Goal: Task Accomplishment & Management: Use online tool/utility

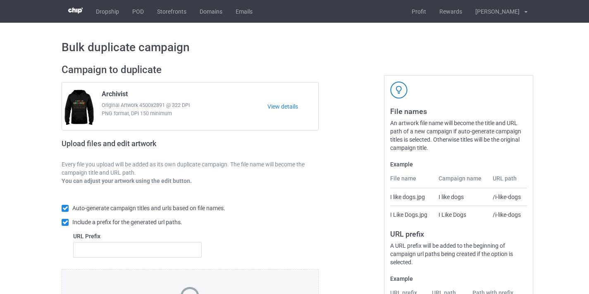
scroll to position [108, 0]
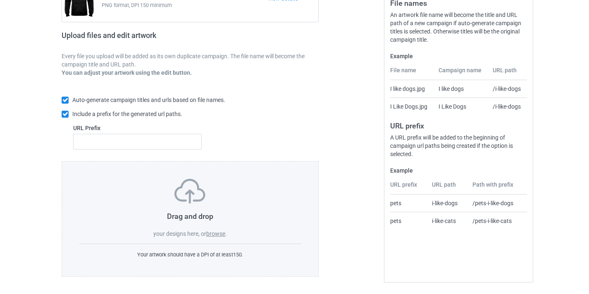
click at [224, 235] on label "browse" at bounding box center [215, 233] width 19 height 7
click at [0, 0] on input "browse" at bounding box center [0, 0] width 0 height 0
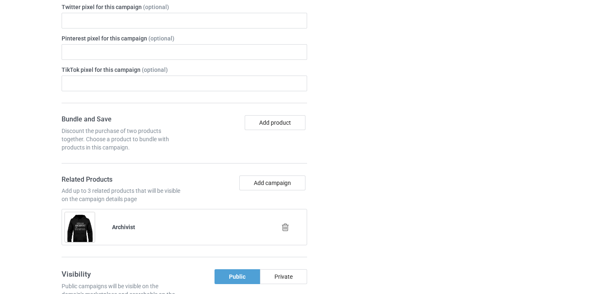
click at [285, 223] on icon at bounding box center [285, 227] width 10 height 9
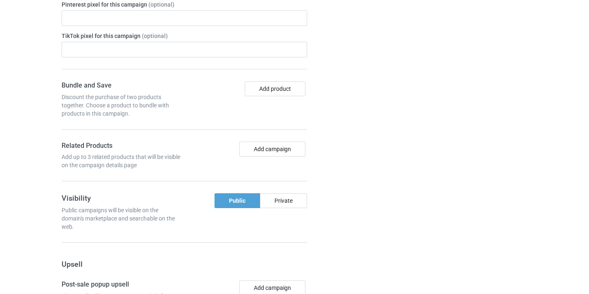
scroll to position [527, 0]
click at [286, 151] on button "Add campaign" at bounding box center [272, 149] width 66 height 15
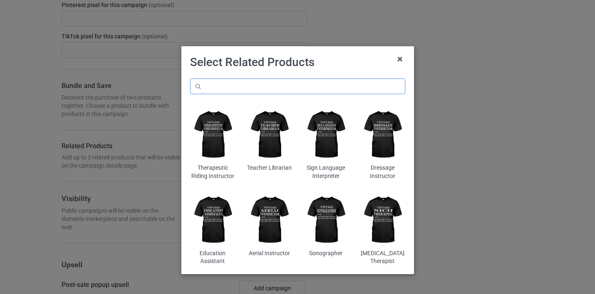
click at [296, 91] on input "text" at bounding box center [297, 86] width 215 height 16
paste input "Art Teacher"
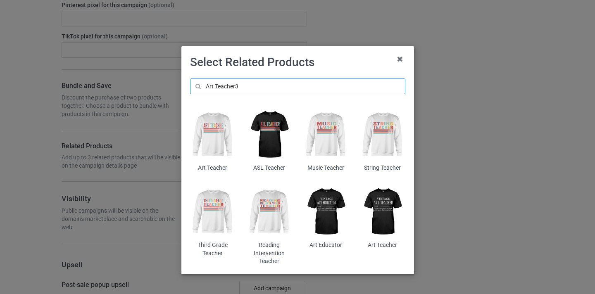
type input "Art Teacher3"
click at [211, 126] on img at bounding box center [212, 135] width 45 height 56
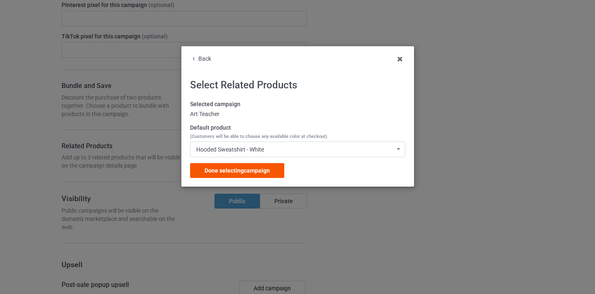
click at [261, 169] on span "Done selecting campaign" at bounding box center [236, 170] width 65 height 7
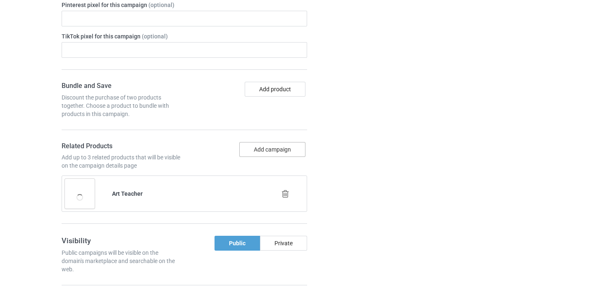
click at [276, 144] on button "Add campaign" at bounding box center [272, 149] width 66 height 15
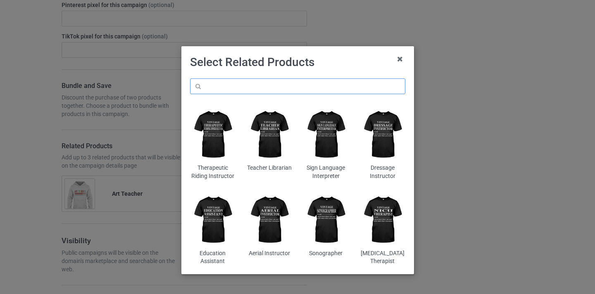
click at [276, 94] on input "text" at bounding box center [297, 86] width 215 height 16
paste input "Art Teacher"
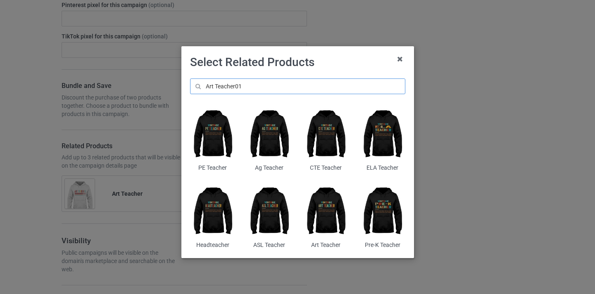
type input "Art Teacher01"
click at [326, 201] on img at bounding box center [325, 212] width 45 height 56
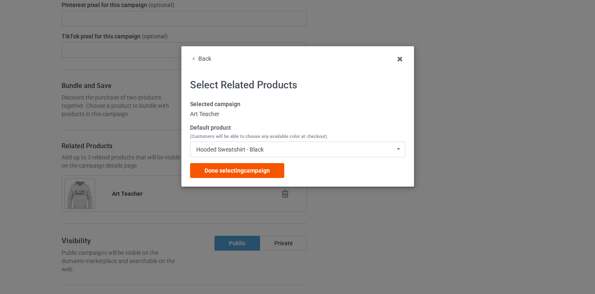
click at [271, 168] on div "Done selecting campaign" at bounding box center [237, 170] width 94 height 15
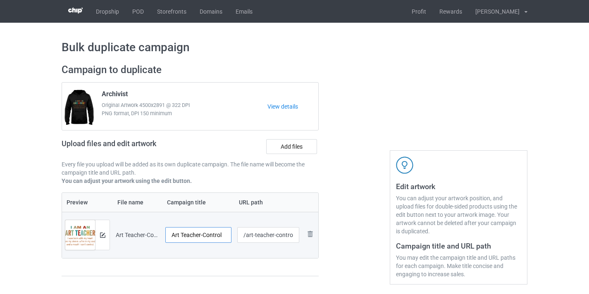
click at [215, 232] on input "Art Teacher-Control" at bounding box center [198, 235] width 66 height 16
type input "Art Teacher"
click at [282, 235] on input "/art-teacher-control" at bounding box center [268, 235] width 62 height 16
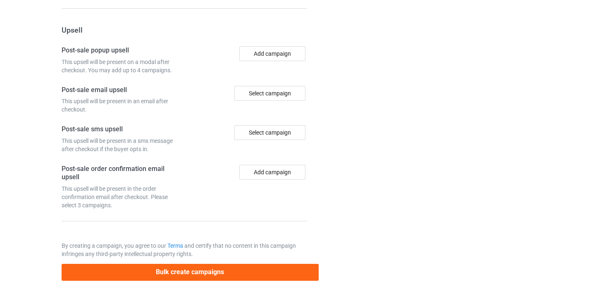
scroll to position [847, 0]
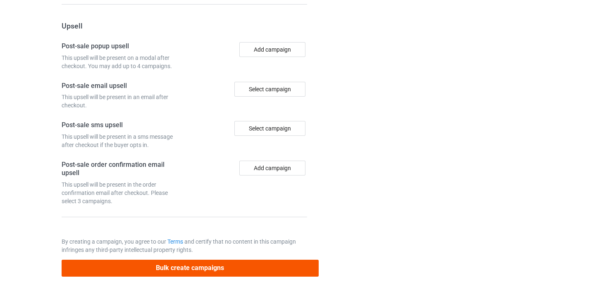
type input "/art-teacher10"
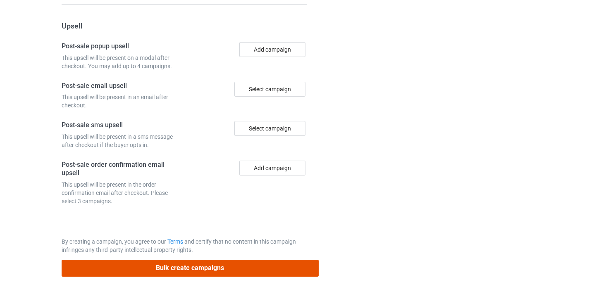
click at [230, 267] on button "Bulk create campaigns" at bounding box center [190, 268] width 257 height 17
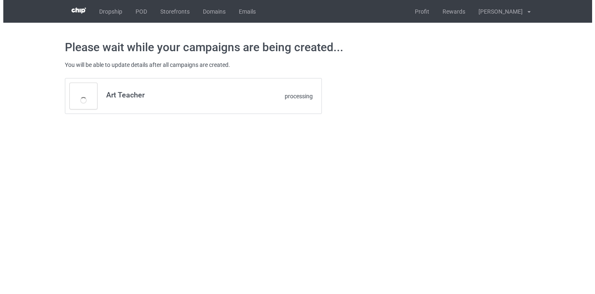
scroll to position [0, 0]
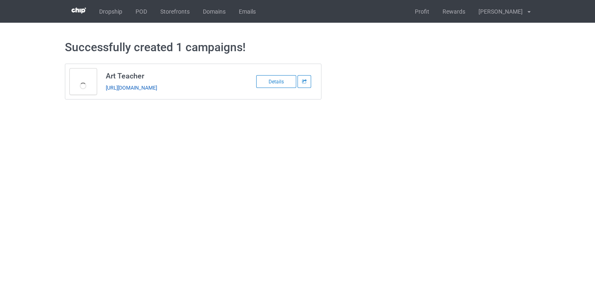
click at [137, 89] on link "https://www.thepure.gift/art-teacher10" at bounding box center [131, 88] width 51 height 6
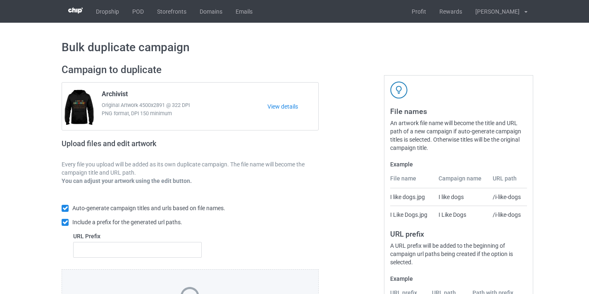
scroll to position [108, 0]
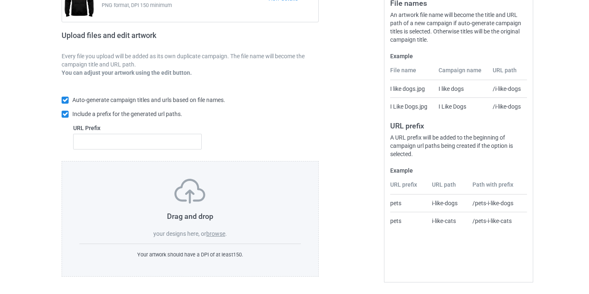
click at [219, 231] on label "browse" at bounding box center [215, 233] width 19 height 7
click at [0, 0] on input "browse" at bounding box center [0, 0] width 0 height 0
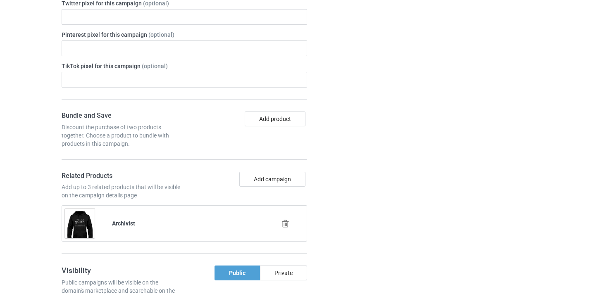
scroll to position [525, 0]
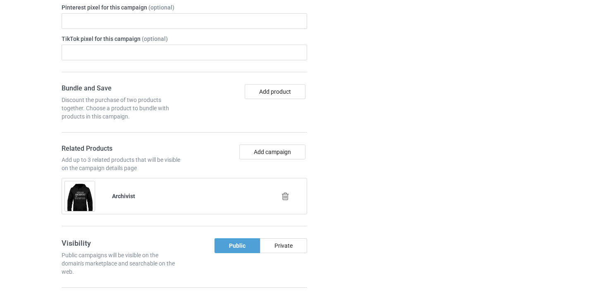
click at [286, 197] on icon at bounding box center [285, 196] width 10 height 9
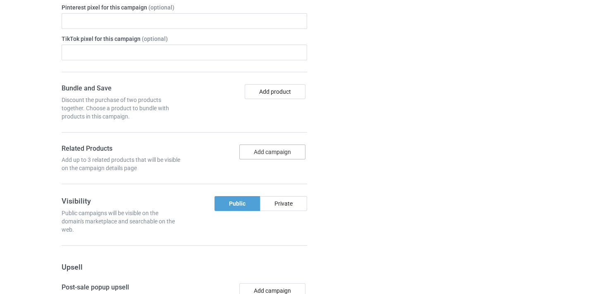
click at [280, 152] on button "Add campaign" at bounding box center [272, 152] width 66 height 15
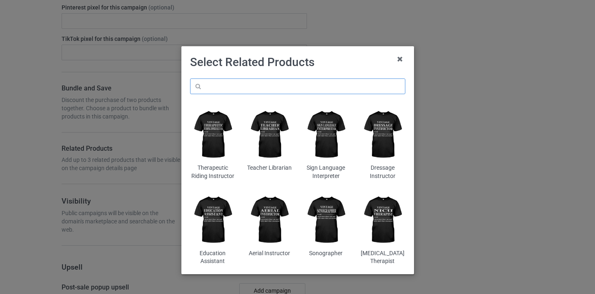
click at [290, 90] on input "text" at bounding box center [297, 86] width 215 height 16
paste input "ELA Teacher"
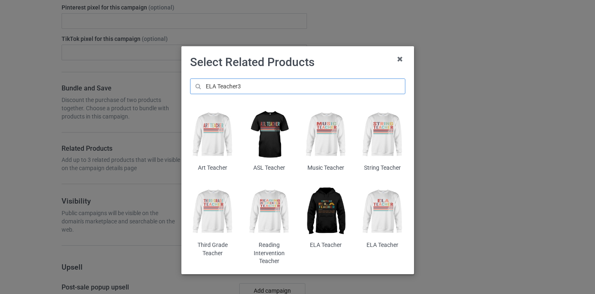
type input "ELA Teacher3"
click at [328, 203] on img at bounding box center [325, 212] width 45 height 56
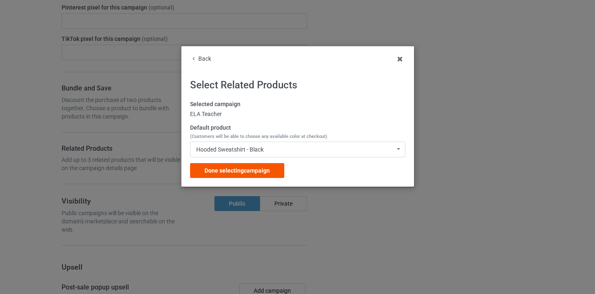
click at [275, 176] on div "Done selecting campaign" at bounding box center [237, 170] width 94 height 15
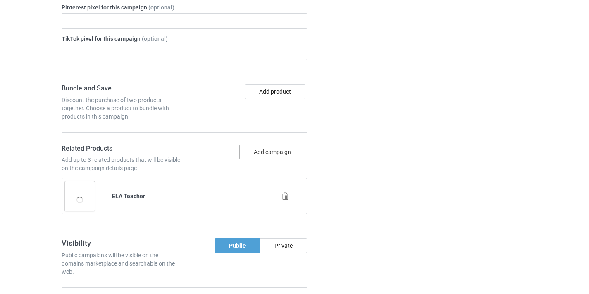
click at [285, 151] on button "Add campaign" at bounding box center [272, 152] width 66 height 15
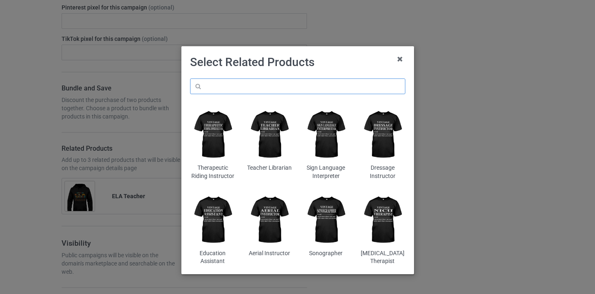
click at [294, 84] on input "text" at bounding box center [297, 86] width 215 height 16
paste input "ELA Teacher"
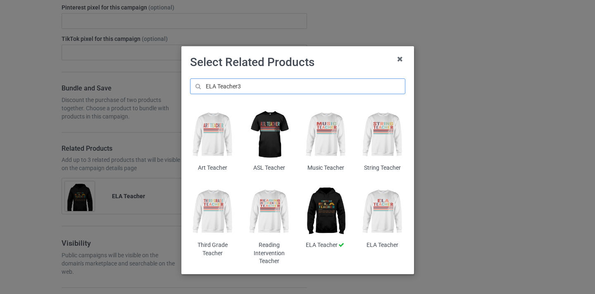
type input "ELA Teacher3"
click at [382, 202] on img at bounding box center [382, 212] width 45 height 56
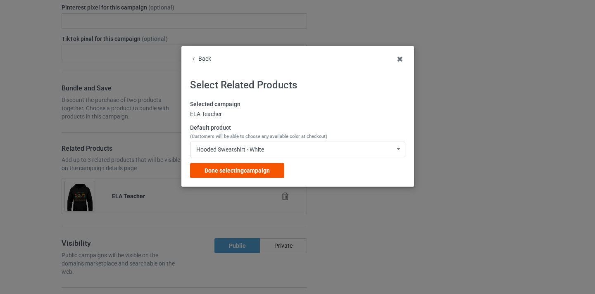
click at [270, 170] on div "Done selecting campaign" at bounding box center [237, 170] width 94 height 15
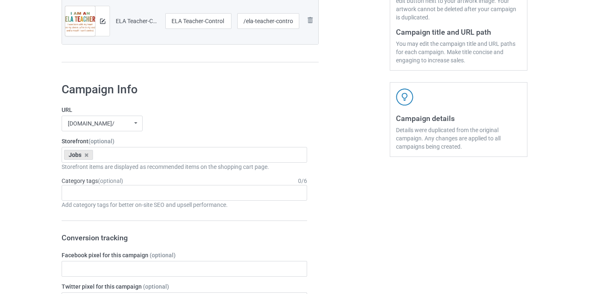
scroll to position [230, 0]
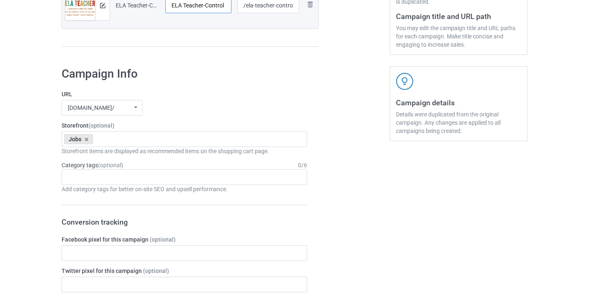
click at [217, 7] on input "ELA Teacher-Control" at bounding box center [198, 6] width 66 height 16
type input "ELA Teacher10"
click at [284, 2] on input "/ela-teacher-control" at bounding box center [268, 6] width 62 height 16
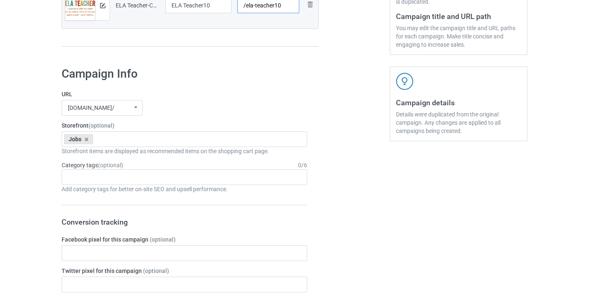
type input "/ela-teacher10"
click at [219, 3] on input "ELA Teacher10" at bounding box center [198, 6] width 66 height 16
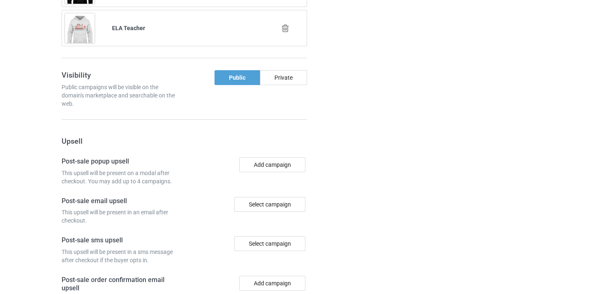
scroll to position [847, 0]
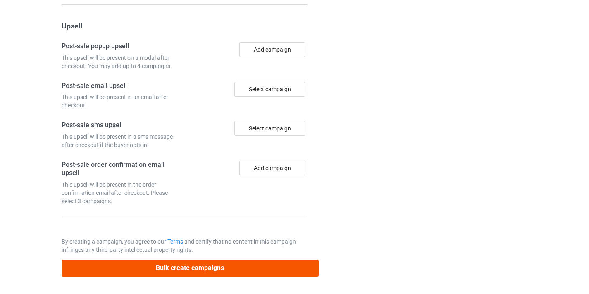
type input "ELA Teacher"
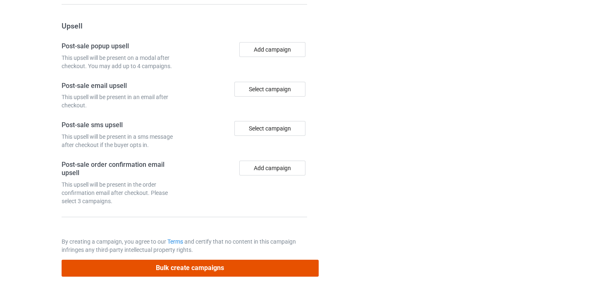
click at [224, 263] on button "Bulk create campaigns" at bounding box center [190, 268] width 257 height 17
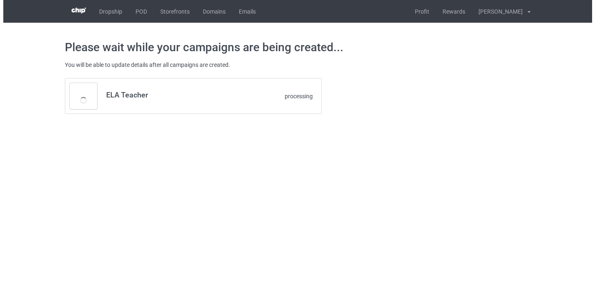
scroll to position [0, 0]
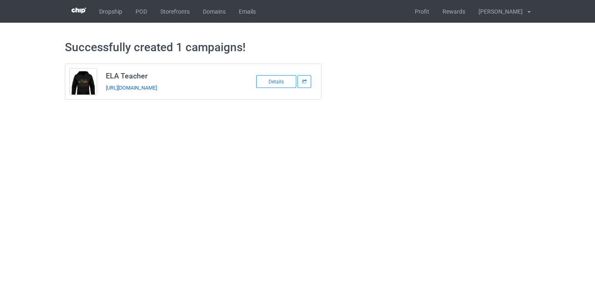
click at [133, 90] on link "https://www.thepure.gift/ela-teacher10" at bounding box center [131, 88] width 51 height 6
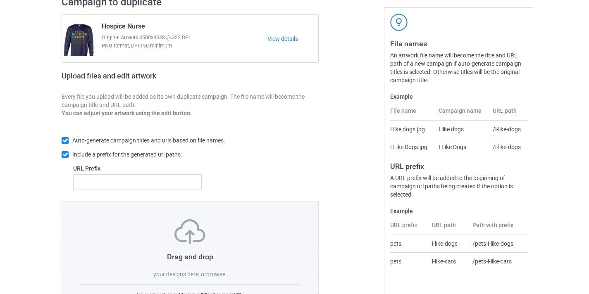
scroll to position [81, 0]
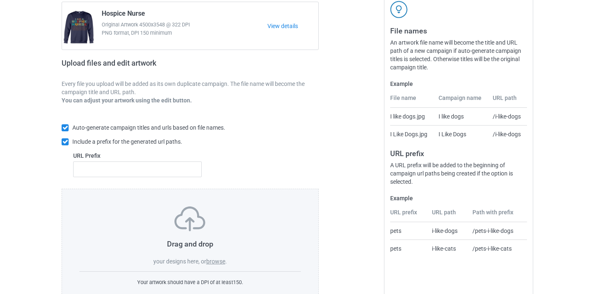
click at [210, 262] on label "browse" at bounding box center [215, 261] width 19 height 7
click at [0, 0] on input "browse" at bounding box center [0, 0] width 0 height 0
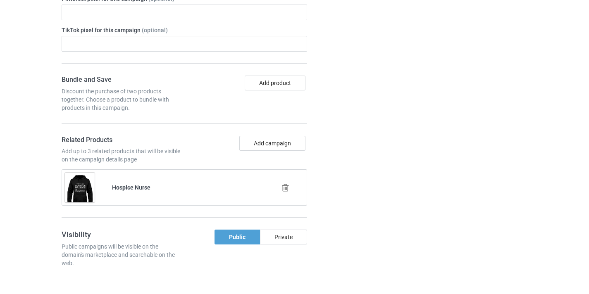
scroll to position [557, 0]
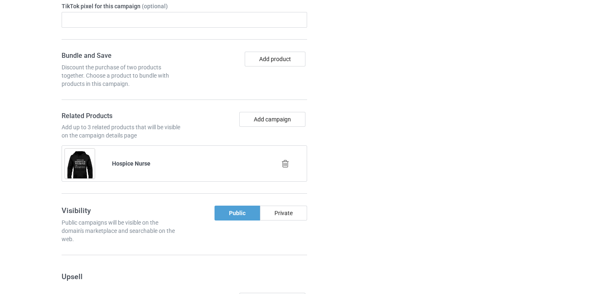
click at [280, 158] on div at bounding box center [285, 164] width 47 height 21
click at [284, 160] on icon at bounding box center [285, 163] width 10 height 9
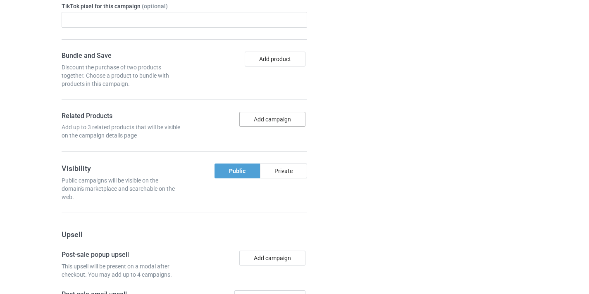
click at [281, 119] on button "Add campaign" at bounding box center [272, 119] width 66 height 15
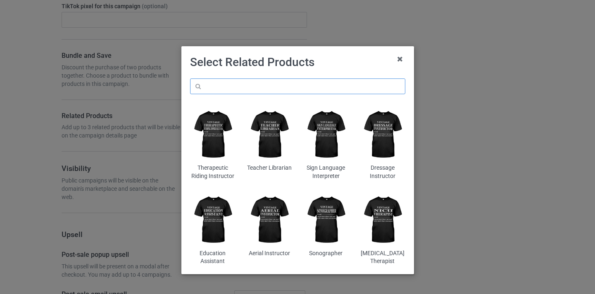
click at [298, 81] on input "text" at bounding box center [297, 86] width 215 height 16
click at [301, 92] on input "text" at bounding box center [297, 86] width 215 height 16
paste input "Elementary Teacher"
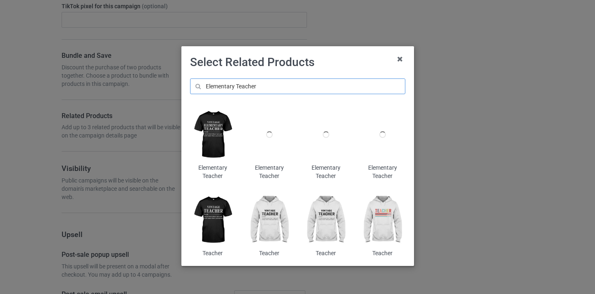
type input "Elementary Teacher"
click at [217, 130] on img at bounding box center [212, 135] width 45 height 56
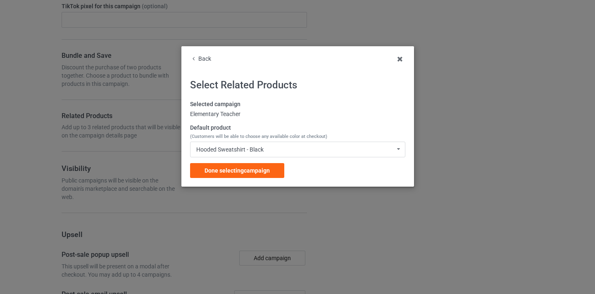
click at [270, 166] on div "Done selecting campaign" at bounding box center [237, 170] width 94 height 15
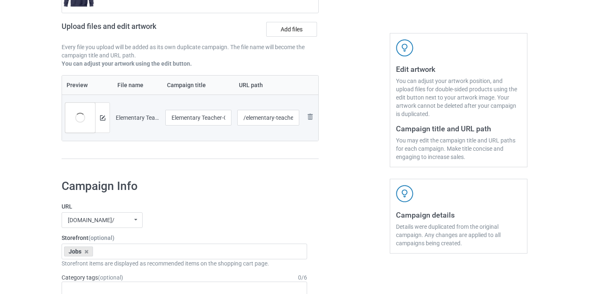
scroll to position [132, 0]
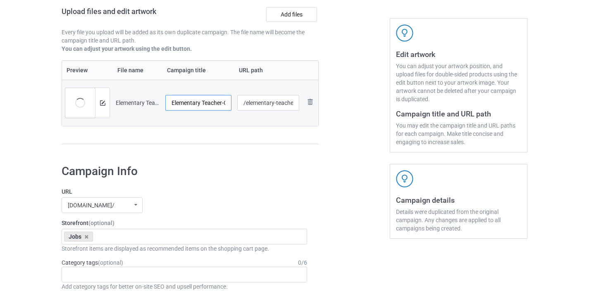
click at [215, 105] on input "Elementary Teacher-Control" at bounding box center [198, 103] width 66 height 16
drag, startPoint x: 215, startPoint y: 105, endPoint x: 226, endPoint y: 104, distance: 11.2
click at [226, 104] on input "Elementary Teacher-Control" at bounding box center [198, 103] width 66 height 16
click at [207, 102] on input "Elementary Teacher-Control" at bounding box center [198, 103] width 66 height 16
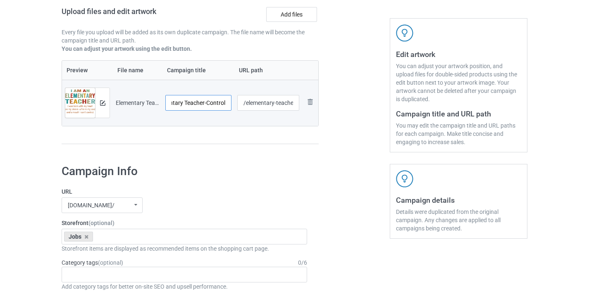
click at [207, 102] on input "Elementary Teacher-Control" at bounding box center [198, 103] width 66 height 16
type input "Elementary Teacher"
click at [270, 103] on input "/elementary-teacher-control" at bounding box center [268, 103] width 62 height 16
drag, startPoint x: 270, startPoint y: 103, endPoint x: 308, endPoint y: 106, distance: 38.5
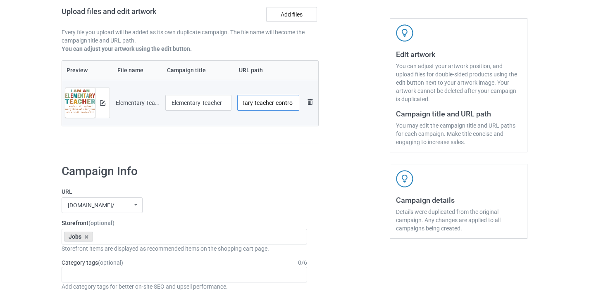
click at [309, 106] on tr "Preview and edit artwork Elementary Teacher-Control.png Elementary Teacher /ele…" at bounding box center [190, 103] width 256 height 46
click at [283, 102] on input "/elementary-teacher-control" at bounding box center [268, 103] width 62 height 16
type input "/elementary-teacher10"
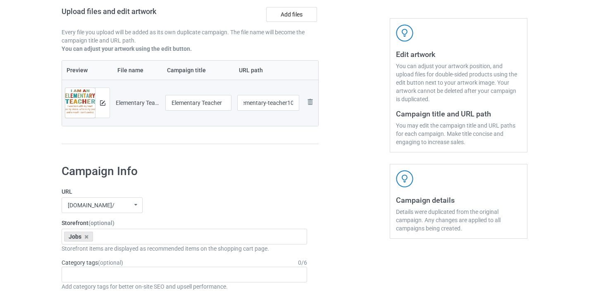
scroll to position [0, 0]
click at [359, 94] on div at bounding box center [353, 42] width 59 height 233
click at [283, 104] on input "/elementary-teacher10" at bounding box center [268, 103] width 62 height 16
drag, startPoint x: 283, startPoint y: 104, endPoint x: 312, endPoint y: 104, distance: 28.9
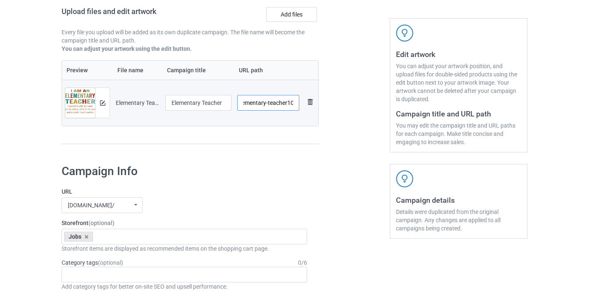
click at [311, 104] on tr "Preview and edit artwork Elementary Teacher-Control.png Elementary Teacher /ele…" at bounding box center [190, 103] width 256 height 46
click at [346, 102] on div at bounding box center [353, 42] width 59 height 233
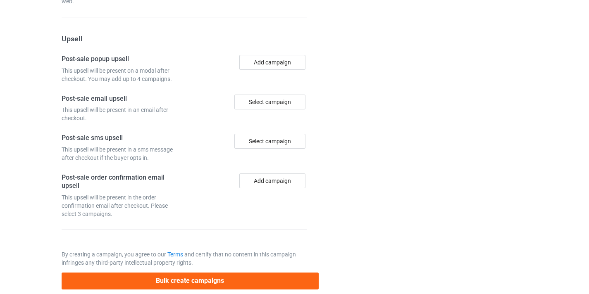
scroll to position [808, 0]
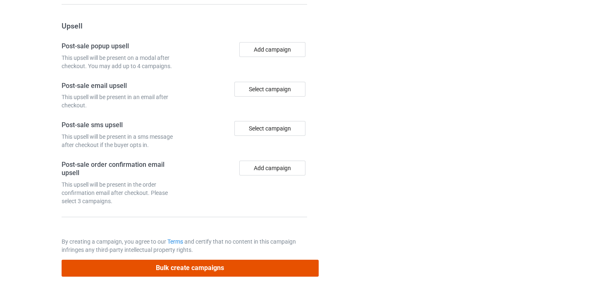
click at [232, 263] on button "Bulk create campaigns" at bounding box center [190, 268] width 257 height 17
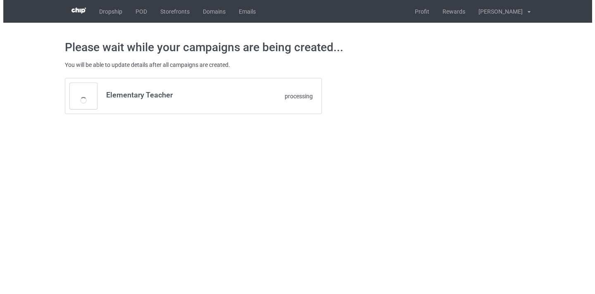
scroll to position [0, 0]
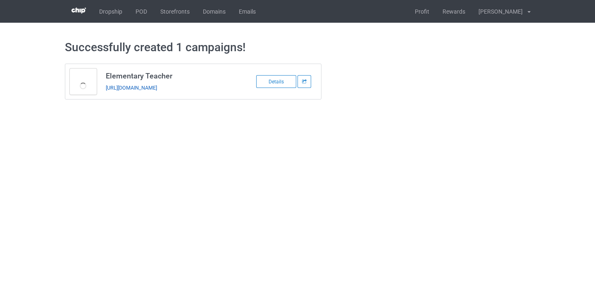
click at [157, 87] on link "https://www.thepure.gift/elementary-teacher10" at bounding box center [131, 88] width 51 height 6
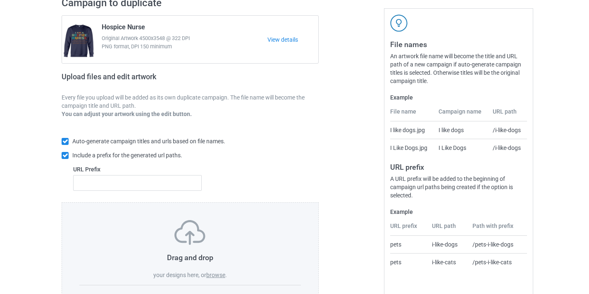
scroll to position [74, 0]
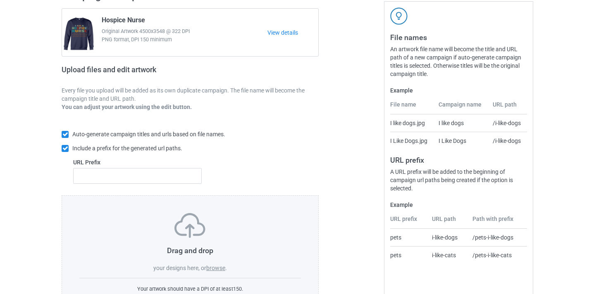
click at [229, 266] on div "Drag and drop your designs here, or browse ." at bounding box center [189, 242] width 221 height 59
click at [222, 268] on label "browse" at bounding box center [215, 268] width 19 height 7
click at [0, 0] on input "browse" at bounding box center [0, 0] width 0 height 0
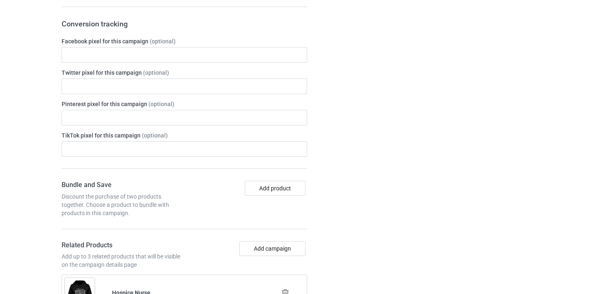
scroll to position [530, 0]
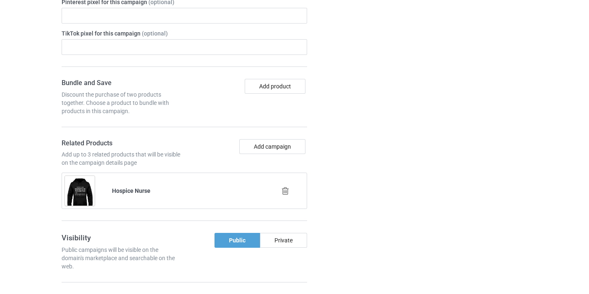
click at [288, 188] on icon at bounding box center [285, 191] width 10 height 9
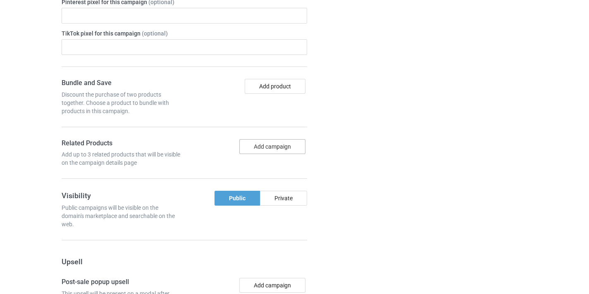
click at [280, 142] on button "Add campaign" at bounding box center [272, 146] width 66 height 15
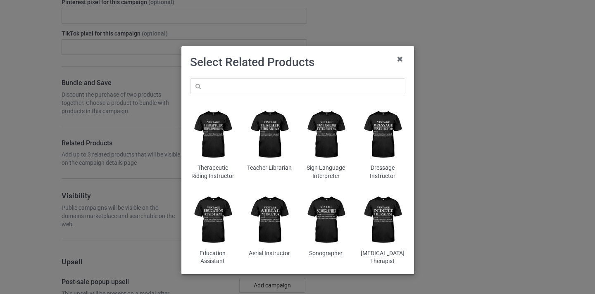
click at [292, 78] on div "Therapeutic Riding Instructor Teacher Librarian Sign Language Interpreter Dress…" at bounding box center [297, 172] width 227 height 199
click at [295, 81] on input "text" at bounding box center [297, 86] width 215 height 16
paste input "Orchestra Teacher"
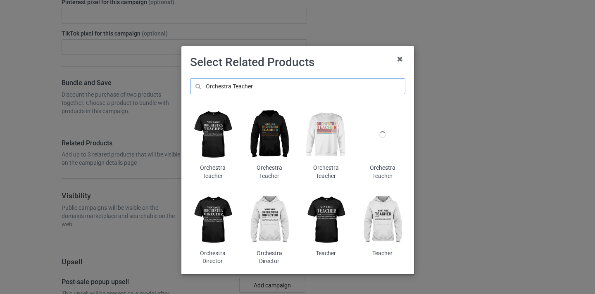
type input "Orchestra Teacher"
click at [270, 135] on img at bounding box center [269, 135] width 45 height 56
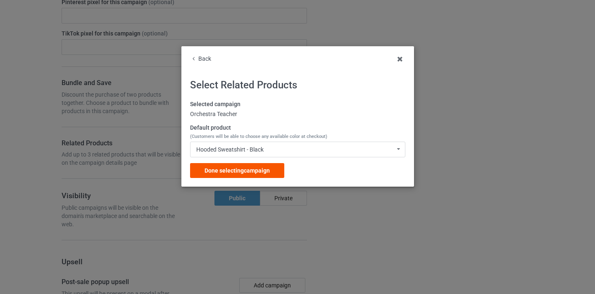
click at [251, 178] on div "Done selecting campaign" at bounding box center [237, 170] width 94 height 15
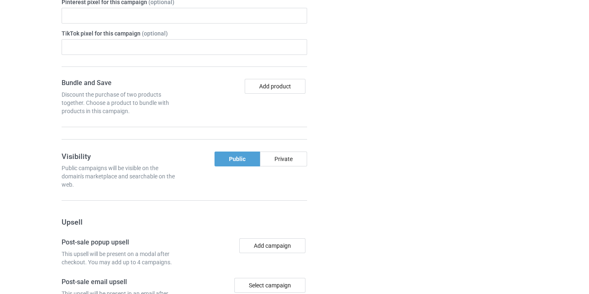
click at [251, 174] on div "Public Private" at bounding box center [247, 170] width 126 height 37
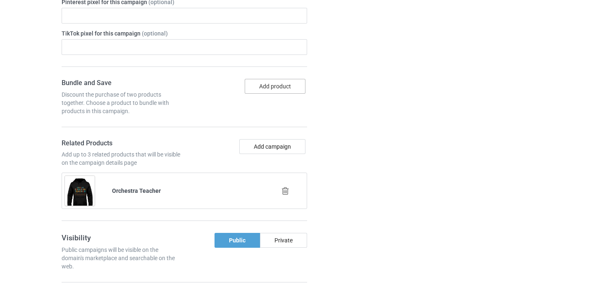
drag, startPoint x: 280, startPoint y: 89, endPoint x: 340, endPoint y: 116, distance: 64.9
click at [353, 112] on div "Campaign Info URL thepure.gift/ 1moregift.com/ teemonopoly.com/ thepure.gift/ t…" at bounding box center [294, 160] width 477 height 800
click at [284, 145] on button "Add campaign" at bounding box center [272, 146] width 66 height 15
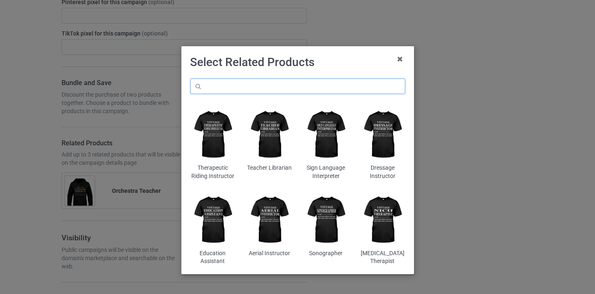
click at [303, 90] on input "text" at bounding box center [297, 86] width 215 height 16
paste input "Orchestra Teacher"
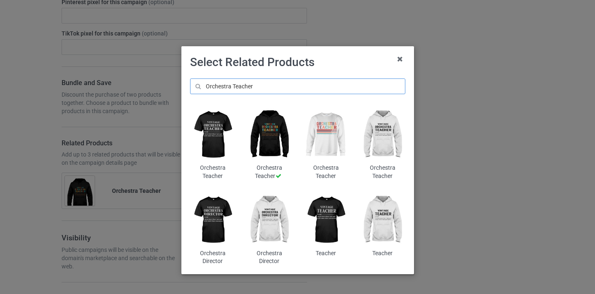
type input "Orchestra Teacher"
click at [321, 136] on img at bounding box center [325, 135] width 45 height 56
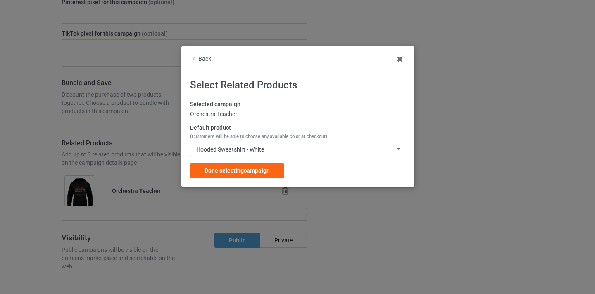
click at [279, 171] on div "Done selecting campaign" at bounding box center [237, 170] width 94 height 15
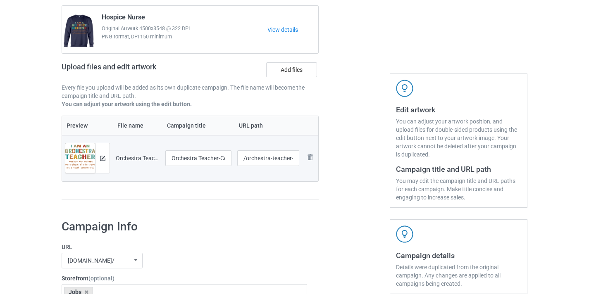
scroll to position [78, 0]
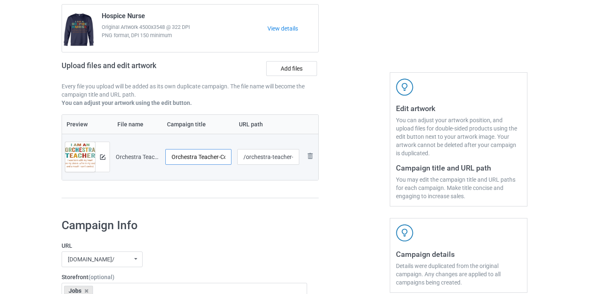
click at [225, 157] on input "Orchestra Teacher-Control" at bounding box center [198, 157] width 66 height 16
click at [240, 157] on tr "Preview and edit artwork Orchestra Teacher-Control.png Orchestra Teacher-Contro…" at bounding box center [190, 157] width 256 height 46
click at [221, 157] on input "Orchestra Teacher-Control" at bounding box center [198, 157] width 66 height 16
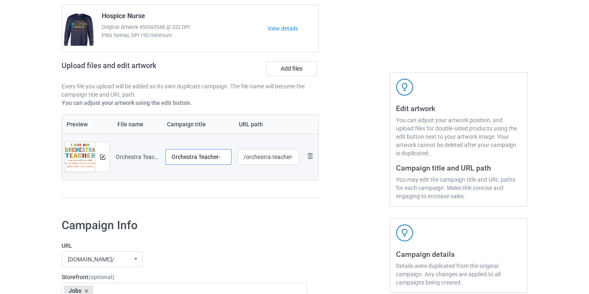
scroll to position [0, 0]
type input "Orchestra Teacher"
click at [261, 155] on input "/orchestra-teacher-control" at bounding box center [268, 157] width 62 height 16
drag, startPoint x: 261, startPoint y: 155, endPoint x: 298, endPoint y: 156, distance: 37.2
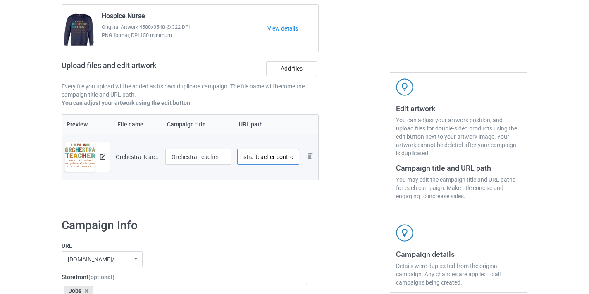
click at [298, 156] on input "/orchestra-teacher-control" at bounding box center [268, 157] width 62 height 16
click at [290, 156] on input "/orchestra-teacher-control" at bounding box center [268, 157] width 62 height 16
type input "/orchestra-teacher10"
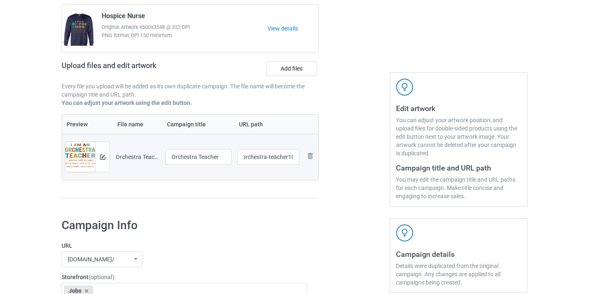
click at [349, 164] on div at bounding box center [353, 96] width 59 height 233
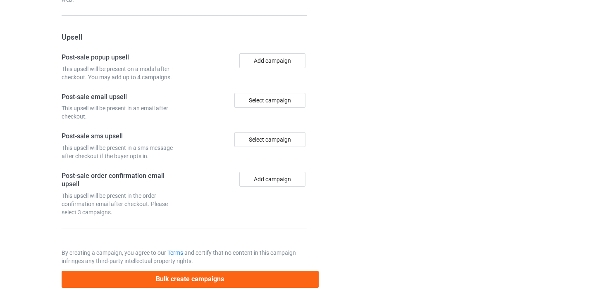
scroll to position [847, 0]
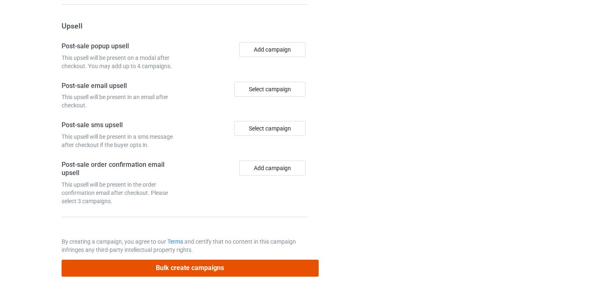
click at [272, 262] on button "Bulk create campaigns" at bounding box center [190, 268] width 257 height 17
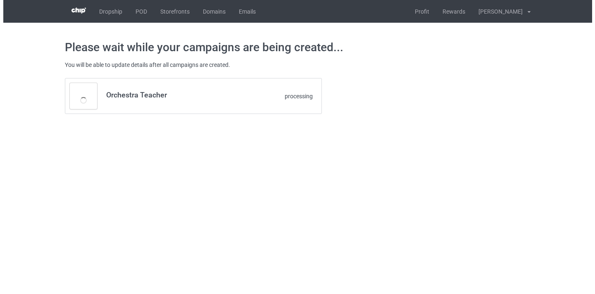
scroll to position [0, 0]
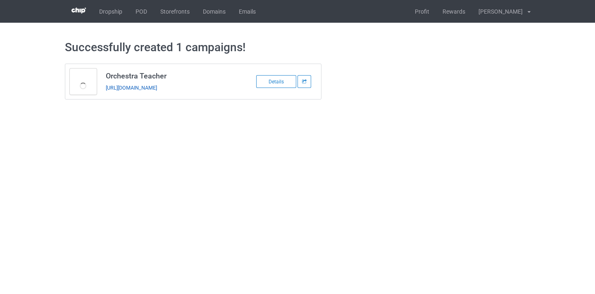
click at [157, 86] on link "https://www.thepure.gift/orchestra-teacher10" at bounding box center [131, 88] width 51 height 6
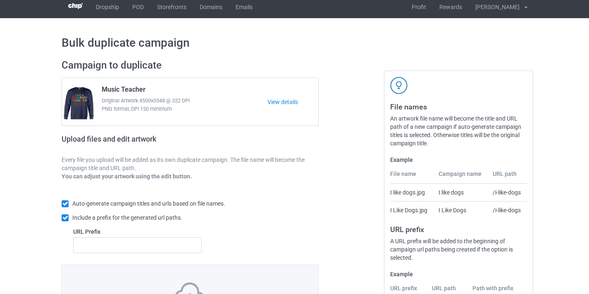
scroll to position [89, 0]
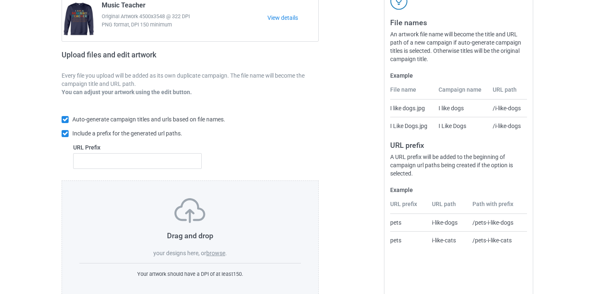
click at [217, 252] on label "browse" at bounding box center [215, 253] width 19 height 7
click at [0, 0] on input "browse" at bounding box center [0, 0] width 0 height 0
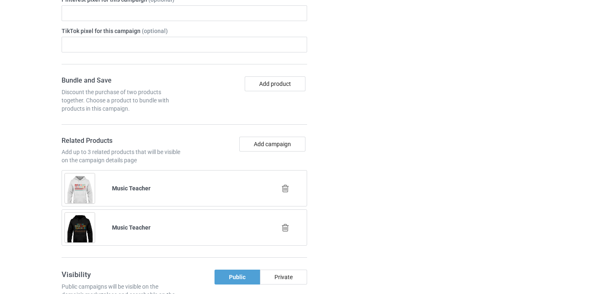
scroll to position [549, 0]
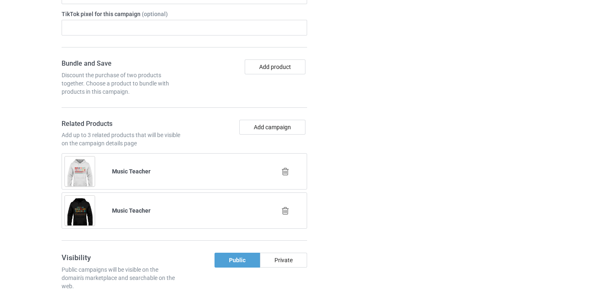
click at [281, 167] on div at bounding box center [285, 172] width 47 height 21
click at [283, 169] on icon at bounding box center [285, 171] width 10 height 9
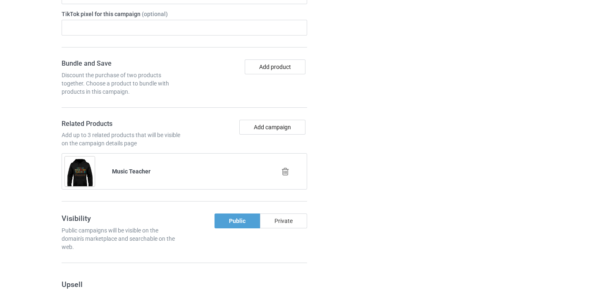
click at [289, 172] on icon at bounding box center [285, 171] width 10 height 9
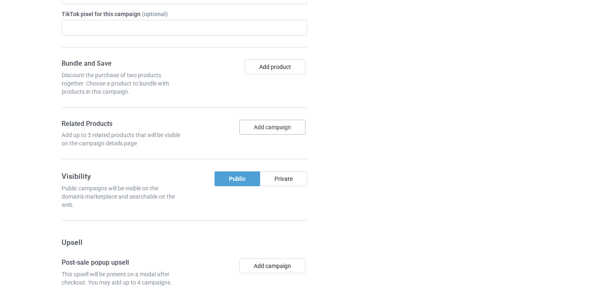
click at [280, 127] on button "Add campaign" at bounding box center [272, 127] width 66 height 15
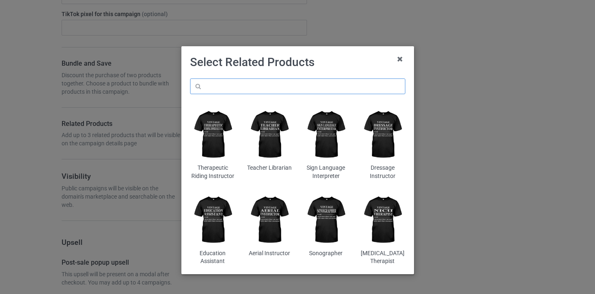
click at [259, 83] on input "text" at bounding box center [297, 86] width 215 height 16
paste input "Color Guard Instructor"
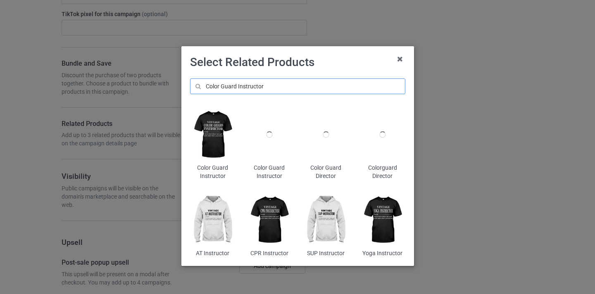
type input "Color Guard Instructor"
click at [218, 124] on img at bounding box center [212, 135] width 45 height 56
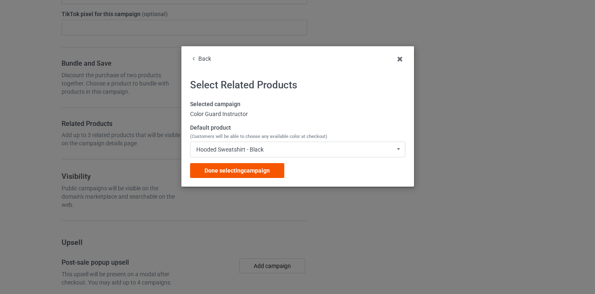
click at [268, 175] on div "Done selecting campaign" at bounding box center [237, 170] width 94 height 15
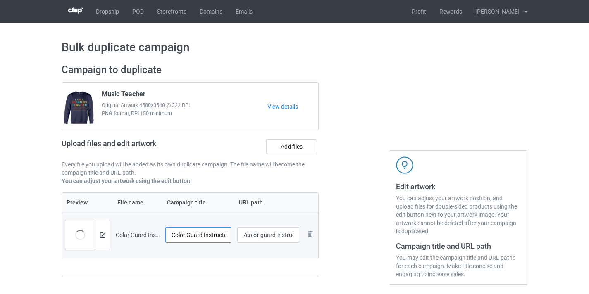
click at [218, 235] on input "Color Guard Instructor-Control" at bounding box center [198, 235] width 66 height 16
click at [232, 238] on td "Color Guard Instructor-Control" at bounding box center [198, 235] width 72 height 46
click at [216, 235] on input "Color Guard Instructor-Control" at bounding box center [198, 235] width 66 height 16
drag, startPoint x: 216, startPoint y: 235, endPoint x: 248, endPoint y: 236, distance: 31.8
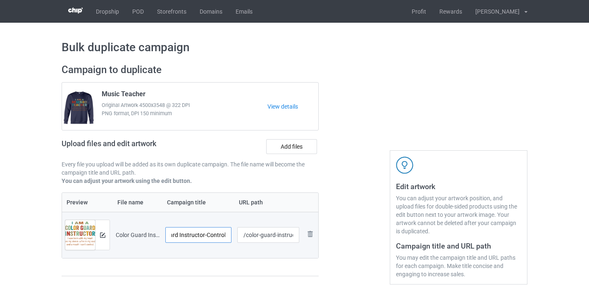
click at [248, 236] on tr "Preview and edit artwork Color Guard Instructor-Control.png Color Guard Instruc…" at bounding box center [190, 235] width 256 height 46
click at [217, 236] on input "Color Guard Instructor-Control" at bounding box center [198, 235] width 66 height 16
type input "Color Guard Instructor"
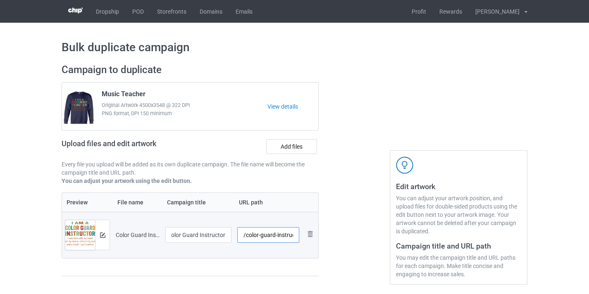
click at [283, 236] on input "/color-guard-instructor-control" at bounding box center [268, 235] width 62 height 16
drag, startPoint x: 283, startPoint y: 236, endPoint x: 311, endPoint y: 236, distance: 28.1
click at [311, 236] on tr "Preview and edit artwork Color Guard Instructor-Control.png Color Guard Instruc…" at bounding box center [190, 235] width 256 height 46
click at [282, 235] on input "/color-guard-instructor-control" at bounding box center [268, 235] width 62 height 16
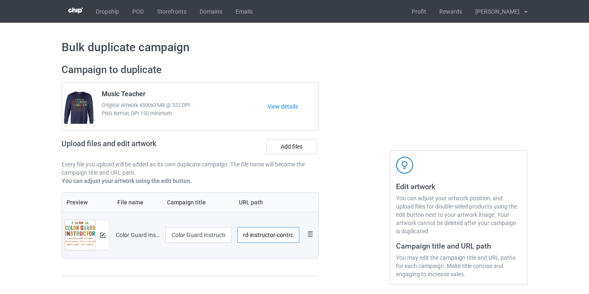
click at [282, 235] on input "/color-guard-instructor-control" at bounding box center [268, 235] width 62 height 16
type input "/color-guard-instructor10"
click at [338, 192] on div at bounding box center [353, 174] width 59 height 233
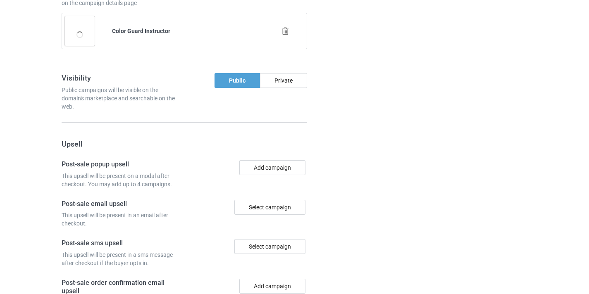
scroll to position [808, 0]
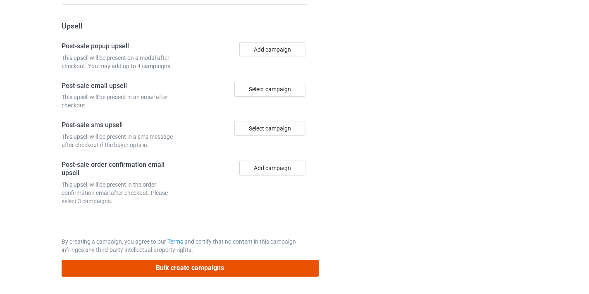
click at [251, 263] on button "Bulk create campaigns" at bounding box center [190, 268] width 257 height 17
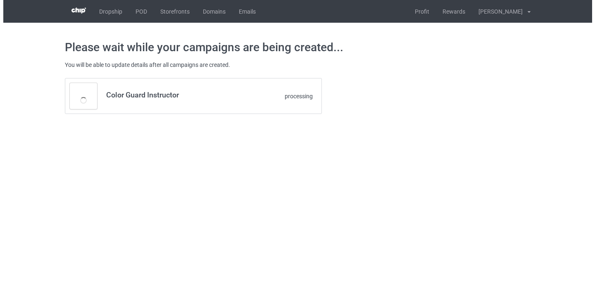
scroll to position [0, 0]
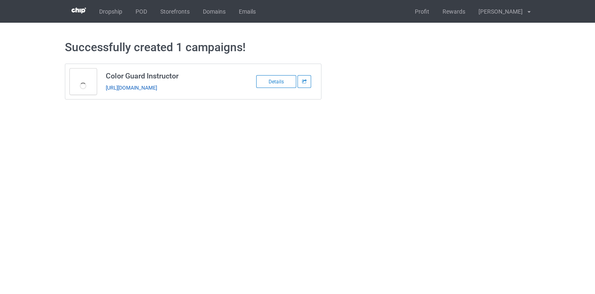
click at [157, 88] on link "[URL][DOMAIN_NAME]" at bounding box center [131, 88] width 51 height 6
